Goal: Find specific page/section

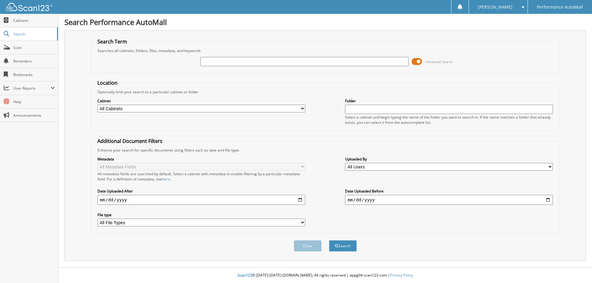
click at [378, 64] on input "text" at bounding box center [304, 61] width 208 height 9
type input "RU810322"
click at [329, 240] on button "Search" at bounding box center [343, 245] width 28 height 11
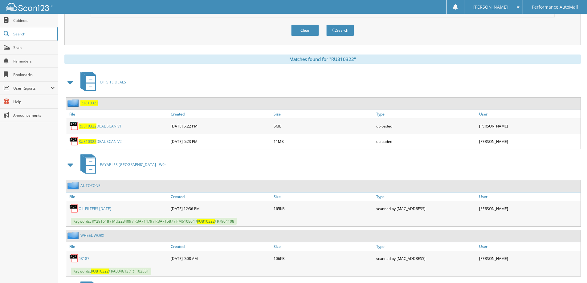
scroll to position [247, 0]
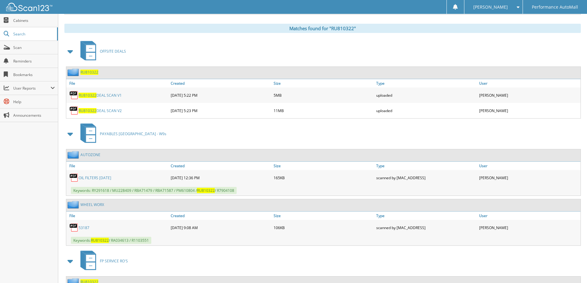
click at [103, 53] on span "OFFSITE DEALS" at bounding box center [113, 51] width 26 height 5
